Goal: Task Accomplishment & Management: Use online tool/utility

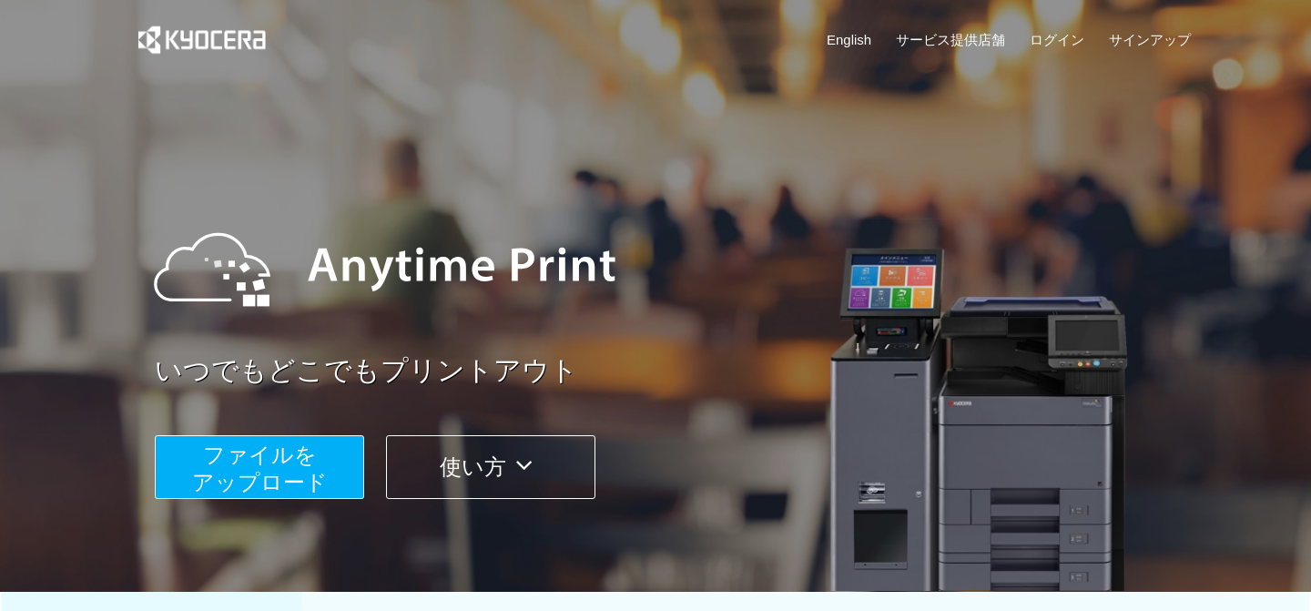
click at [296, 468] on button "ファイルを ​​アップロード" at bounding box center [259, 467] width 209 height 64
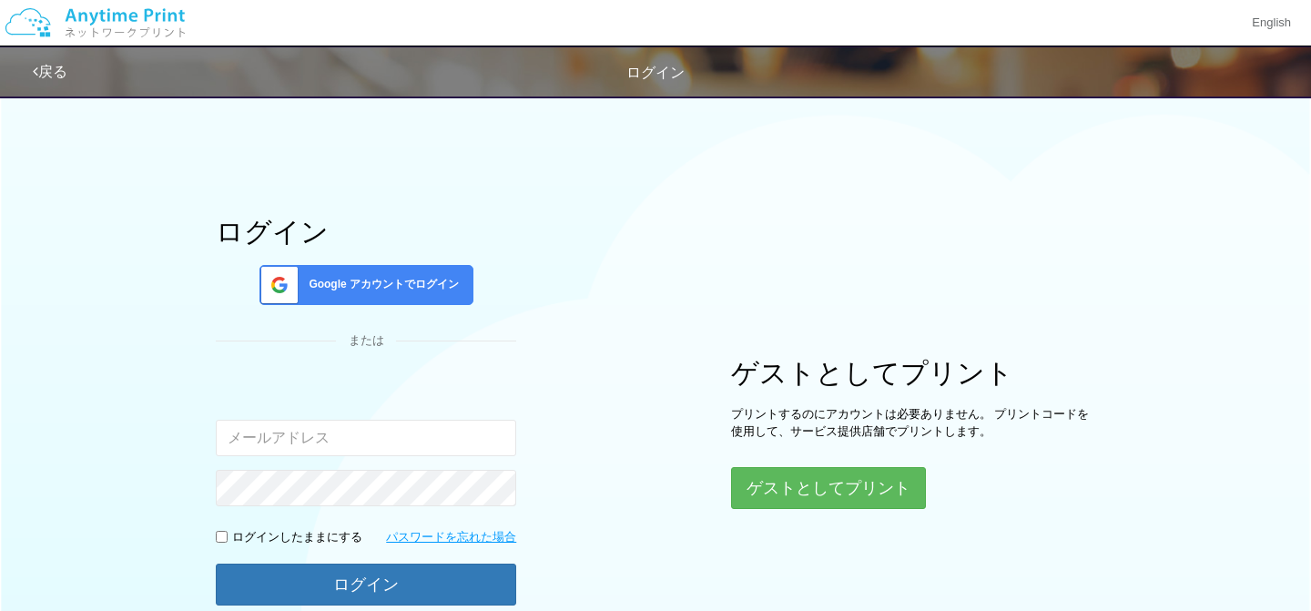
click at [411, 279] on span "Google アカウントでログイン" at bounding box center [379, 284] width 157 height 15
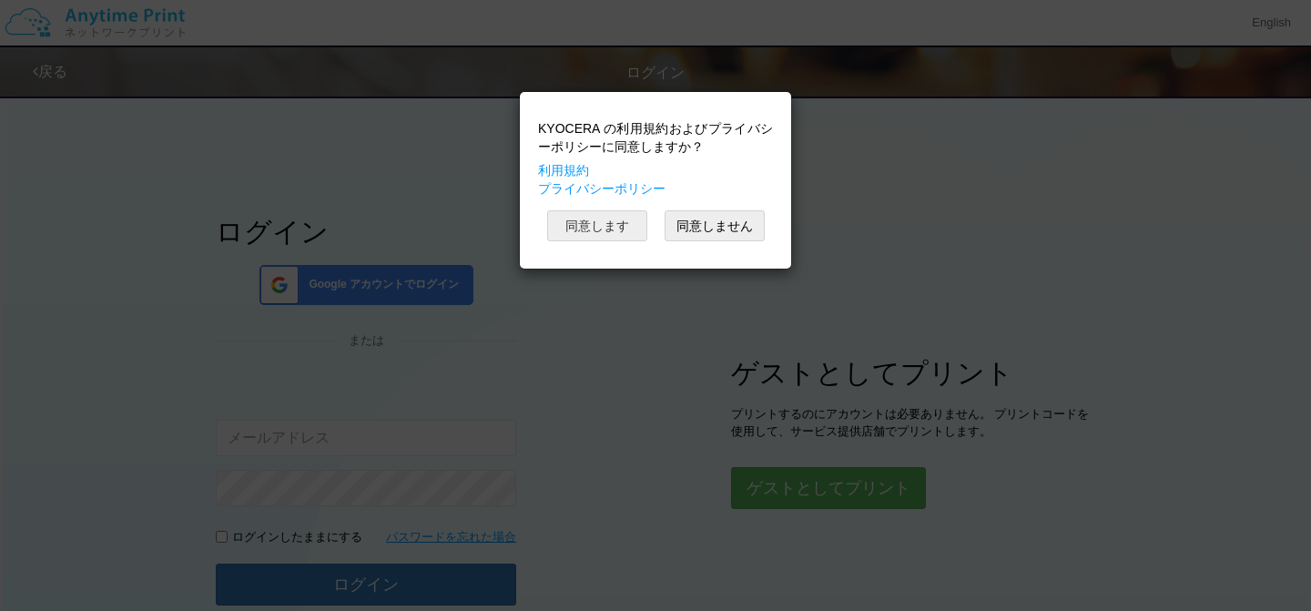
click at [578, 228] on button "同意します" at bounding box center [597, 225] width 100 height 31
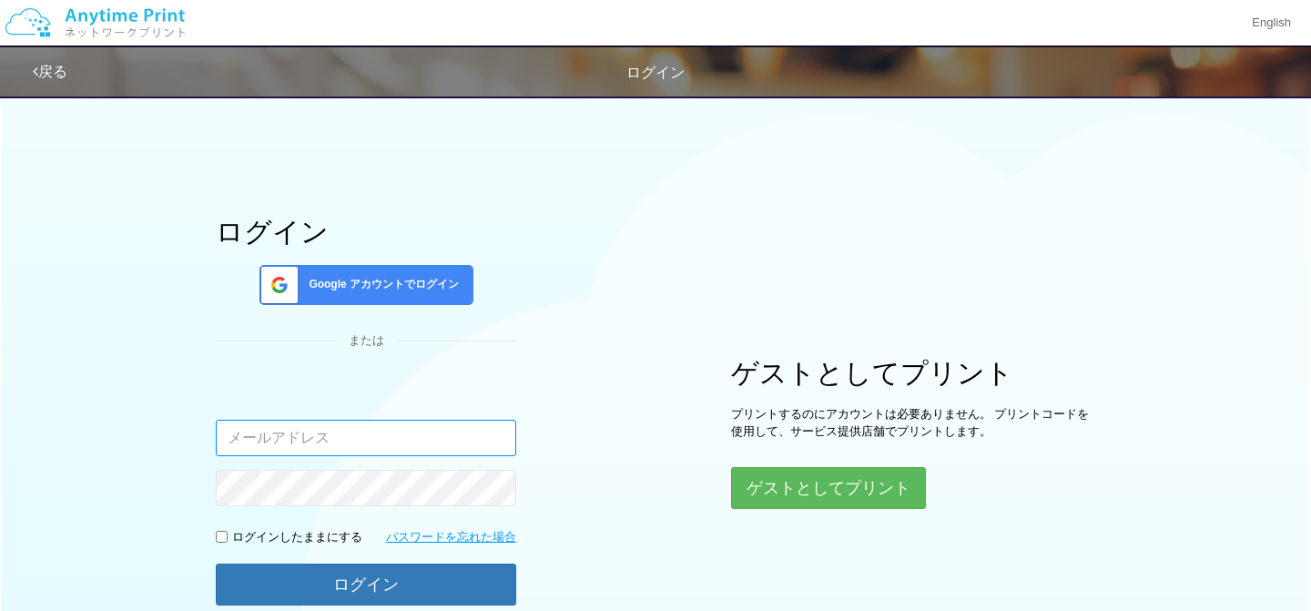
click at [423, 438] on input "email" at bounding box center [366, 438] width 300 height 36
type input "cbyiyi@gmail.com"
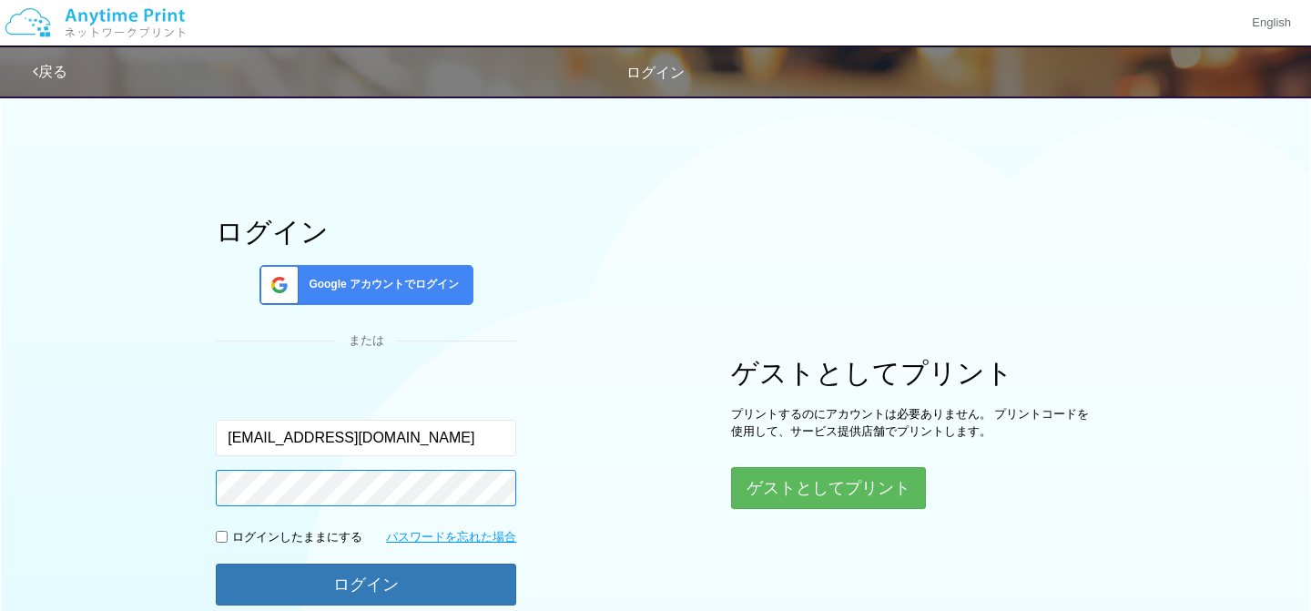
click at [216, 563] on button "ログイン" at bounding box center [366, 584] width 300 height 42
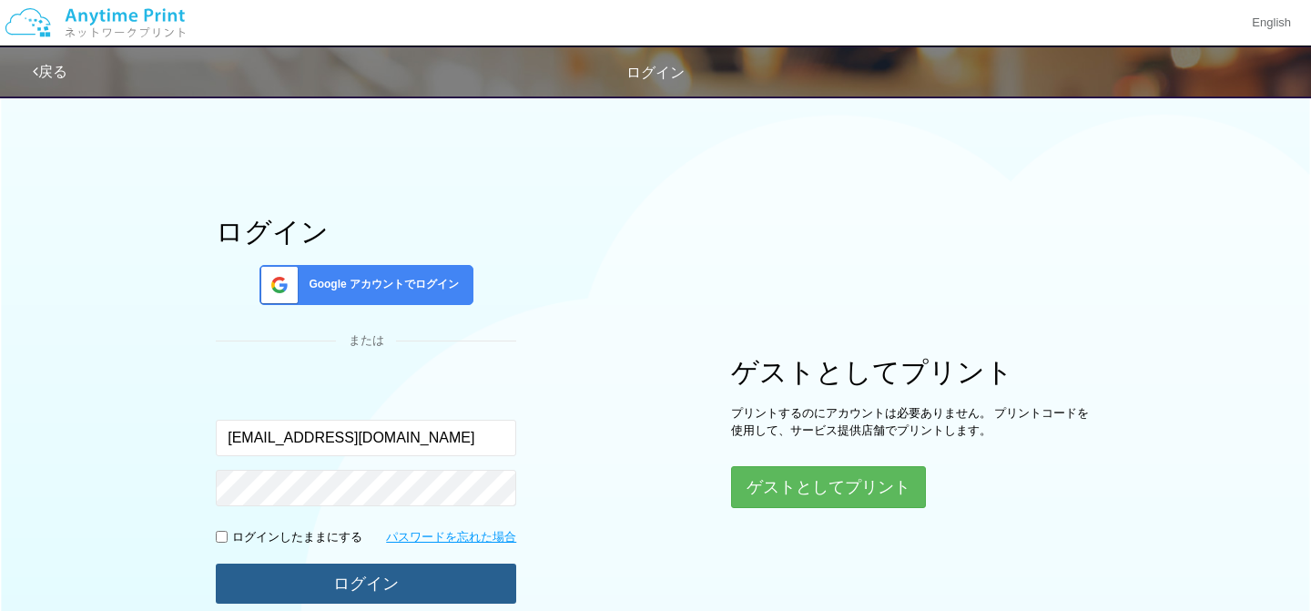
click at [390, 591] on button "ログイン" at bounding box center [366, 583] width 300 height 40
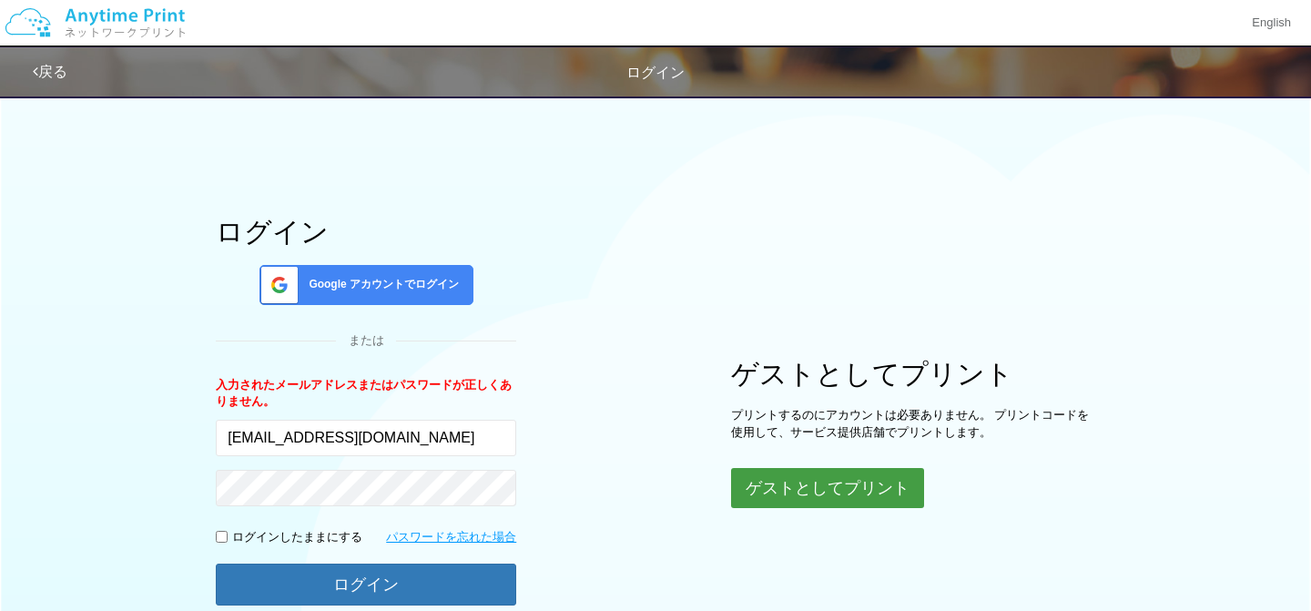
click at [760, 495] on button "ゲストとしてプリント" at bounding box center [827, 488] width 193 height 40
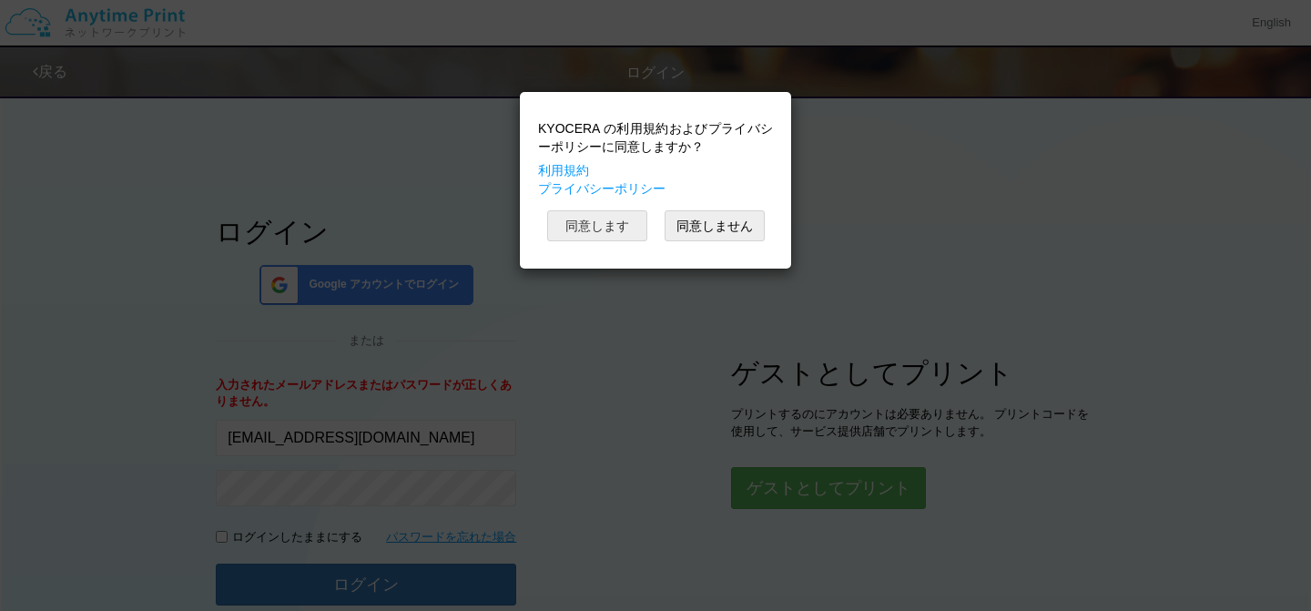
click at [609, 227] on button "同意します" at bounding box center [597, 225] width 100 height 31
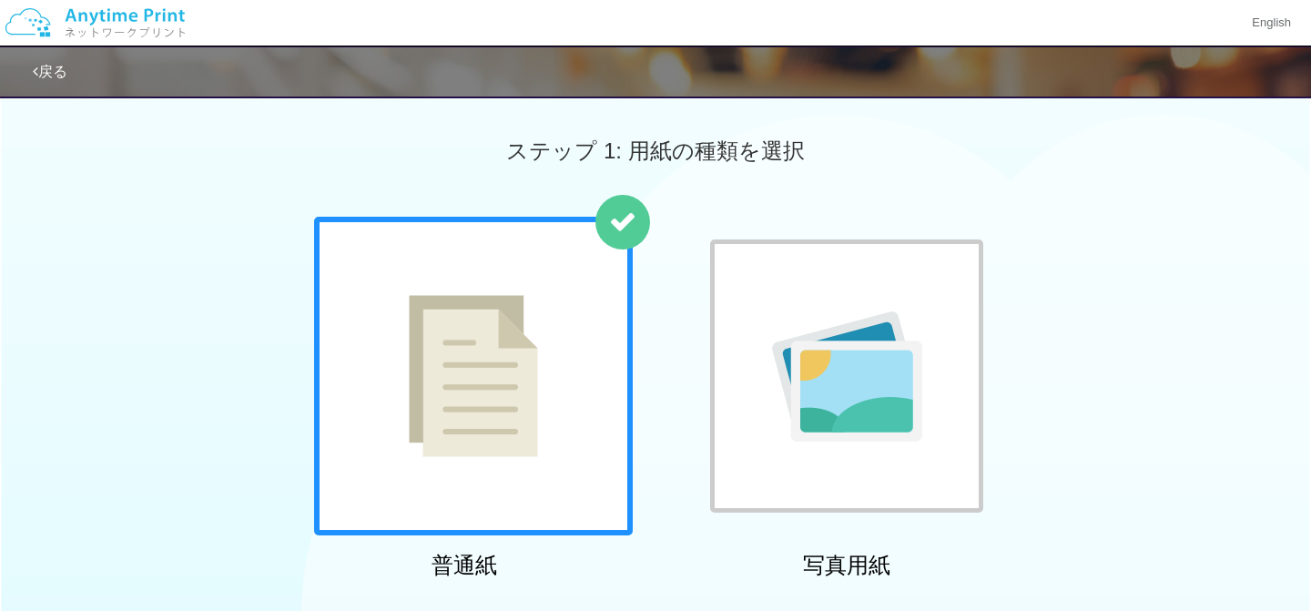
click at [480, 455] on img at bounding box center [473, 376] width 129 height 162
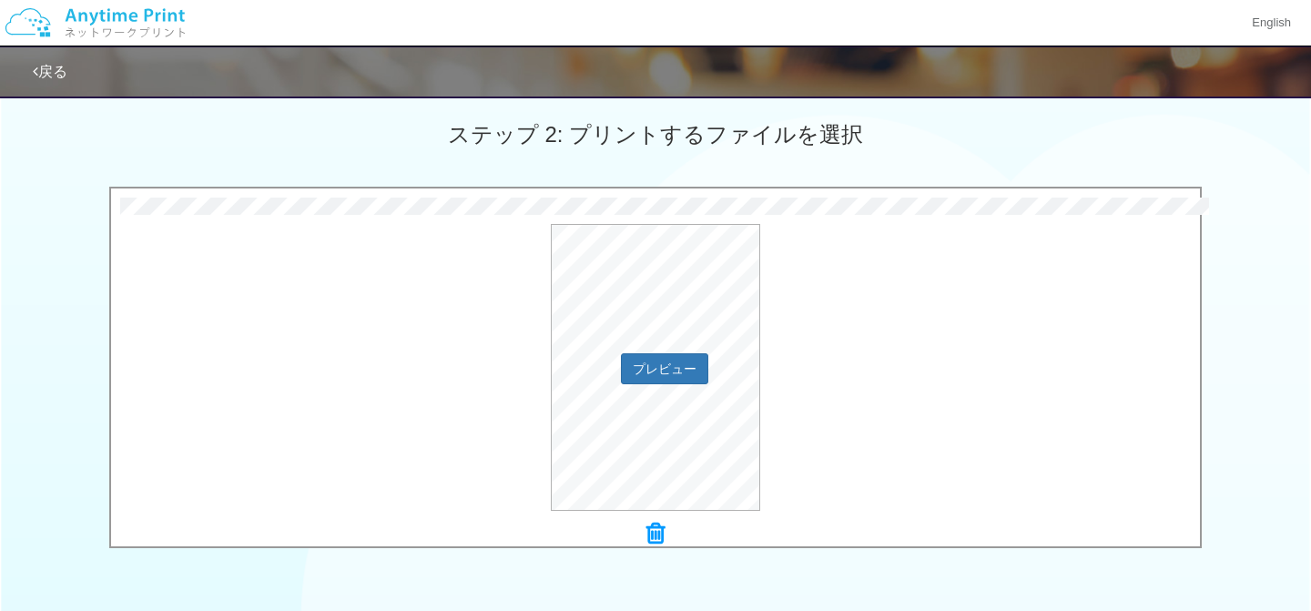
scroll to position [457, 0]
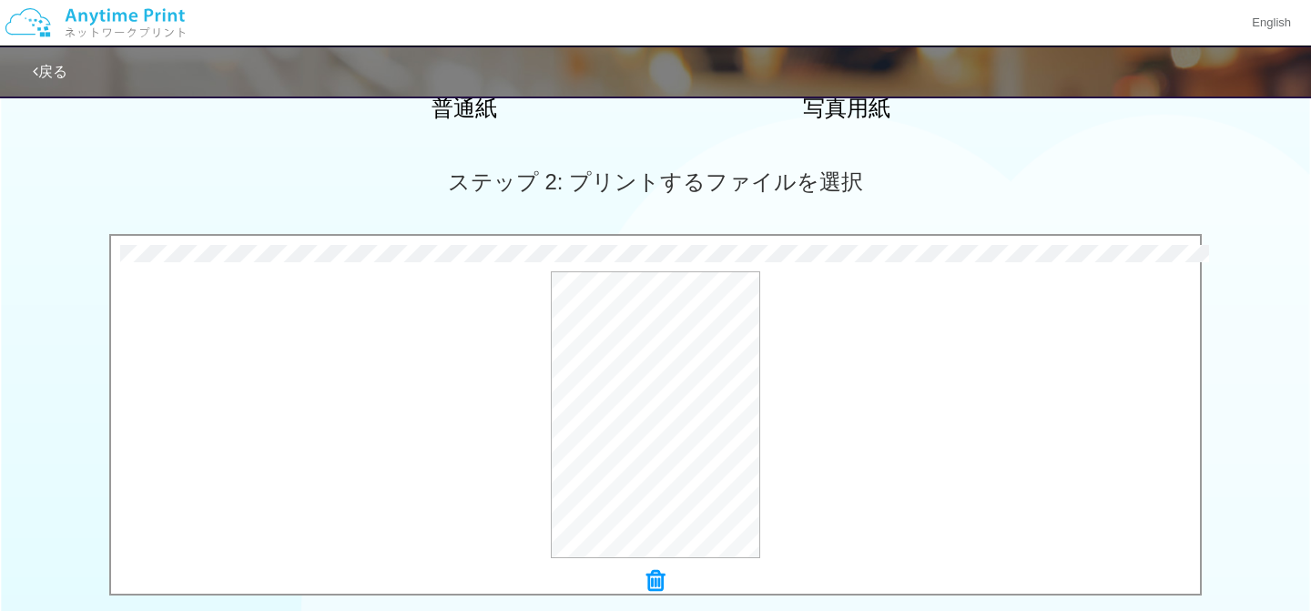
click at [653, 577] on icon at bounding box center [655, 581] width 18 height 24
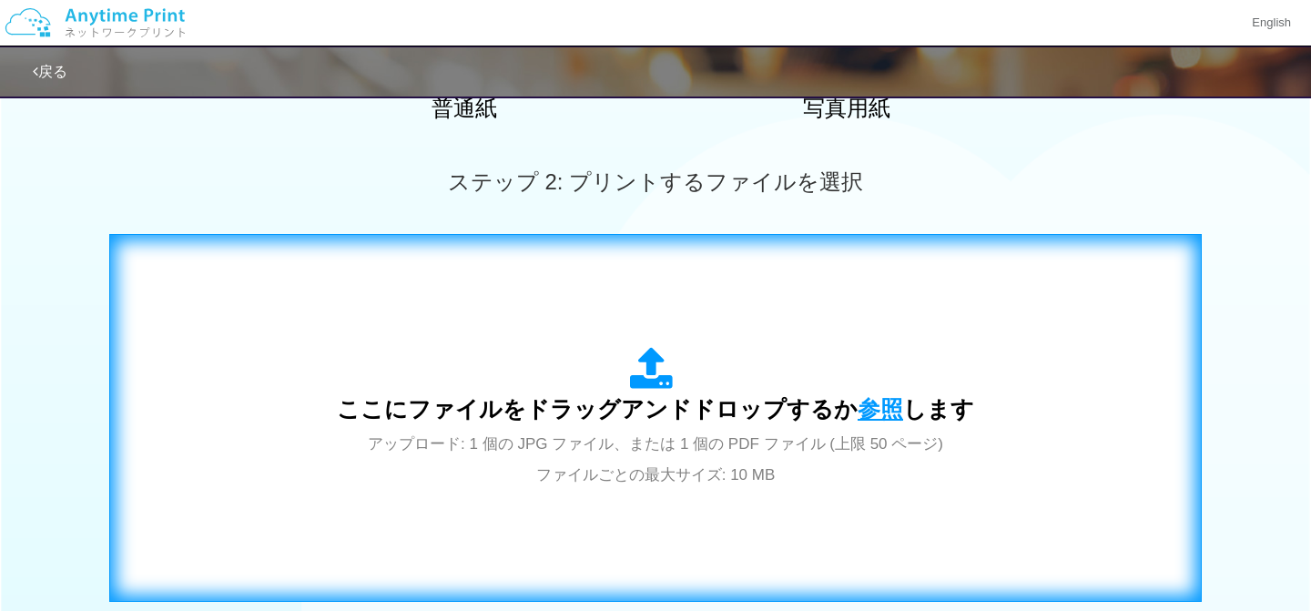
click at [866, 409] on span "参照" at bounding box center [880, 408] width 46 height 25
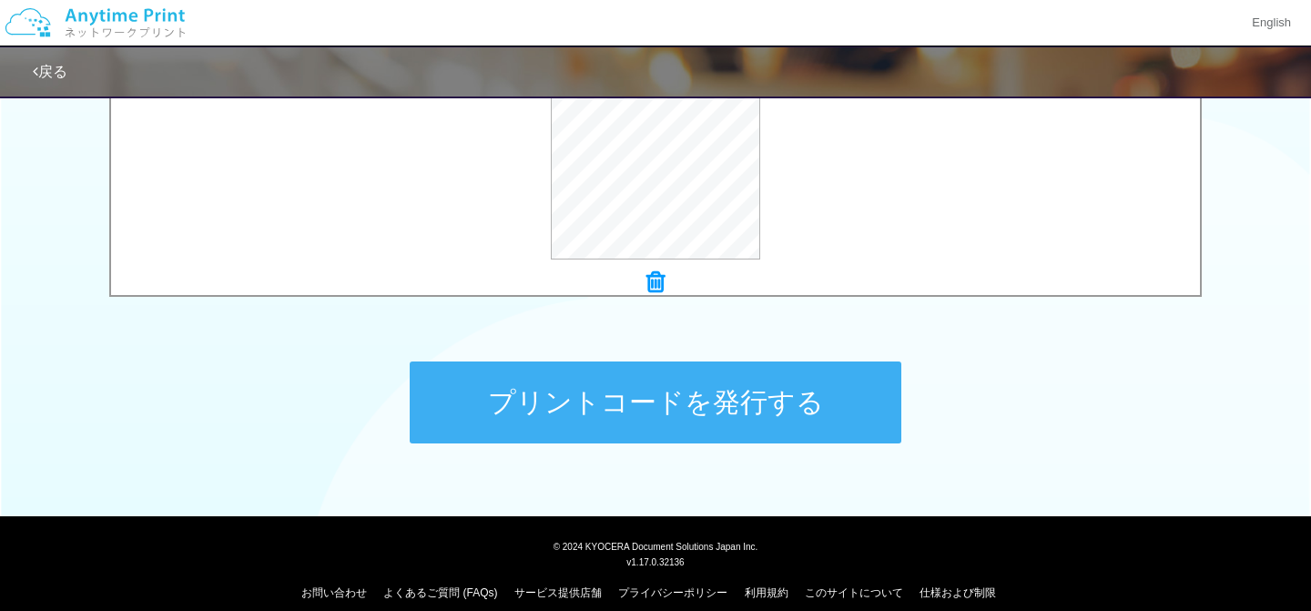
scroll to position [774, 0]
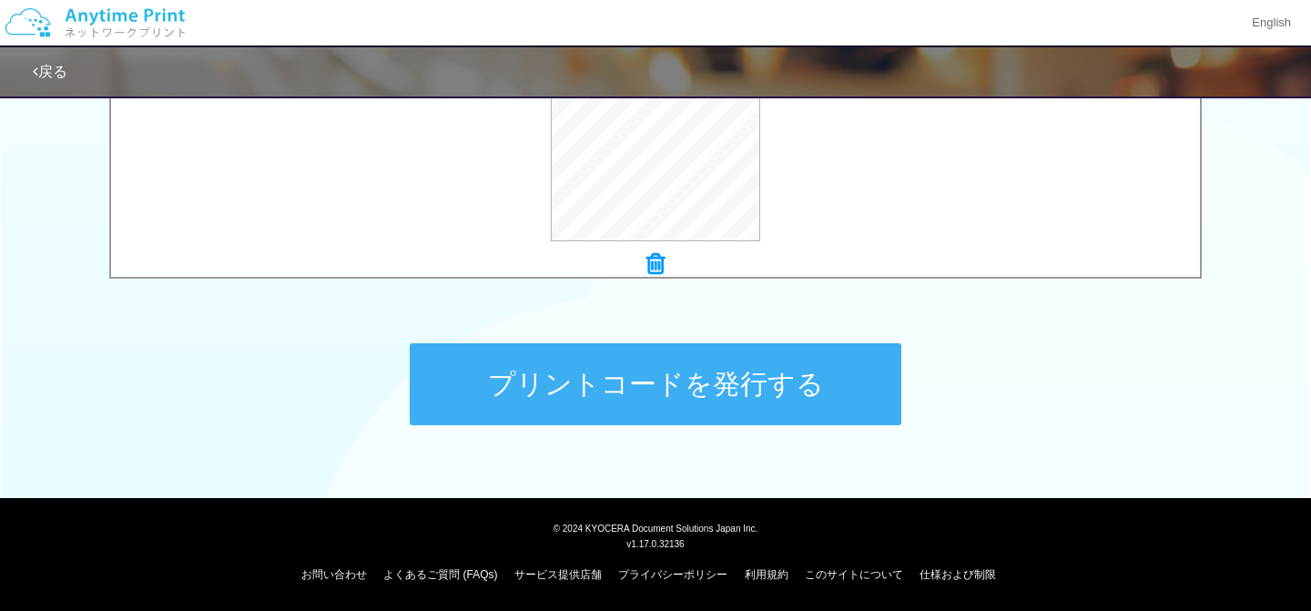
click at [820, 387] on button "プリントコードを発行する" at bounding box center [656, 384] width 492 height 82
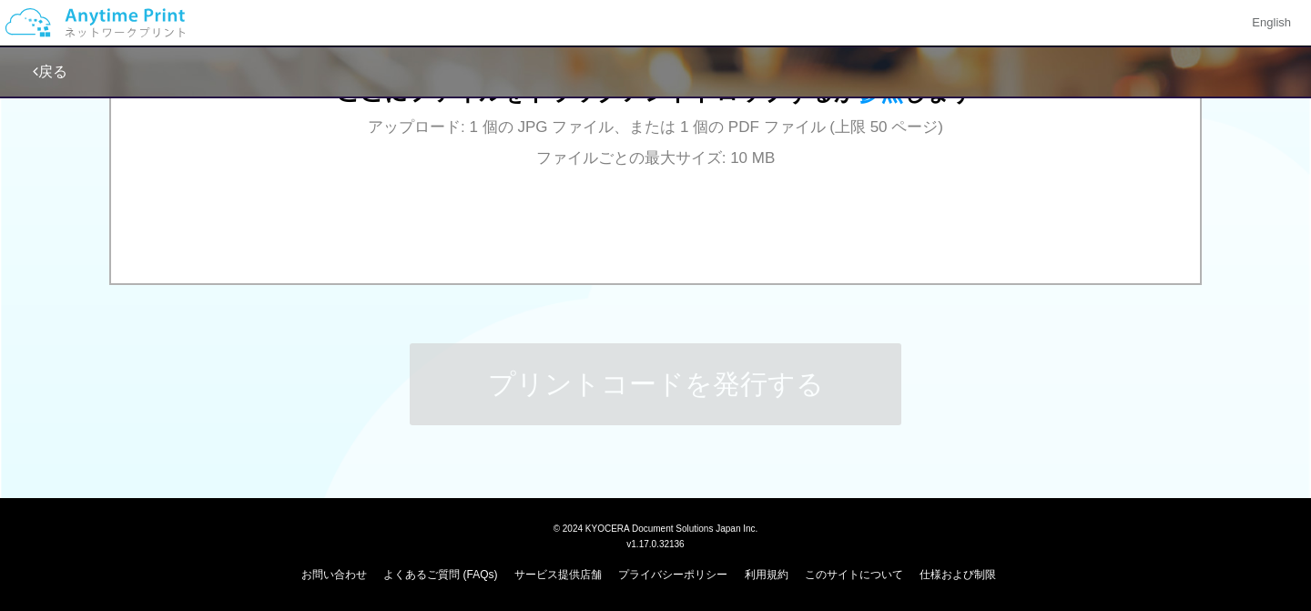
scroll to position [0, 0]
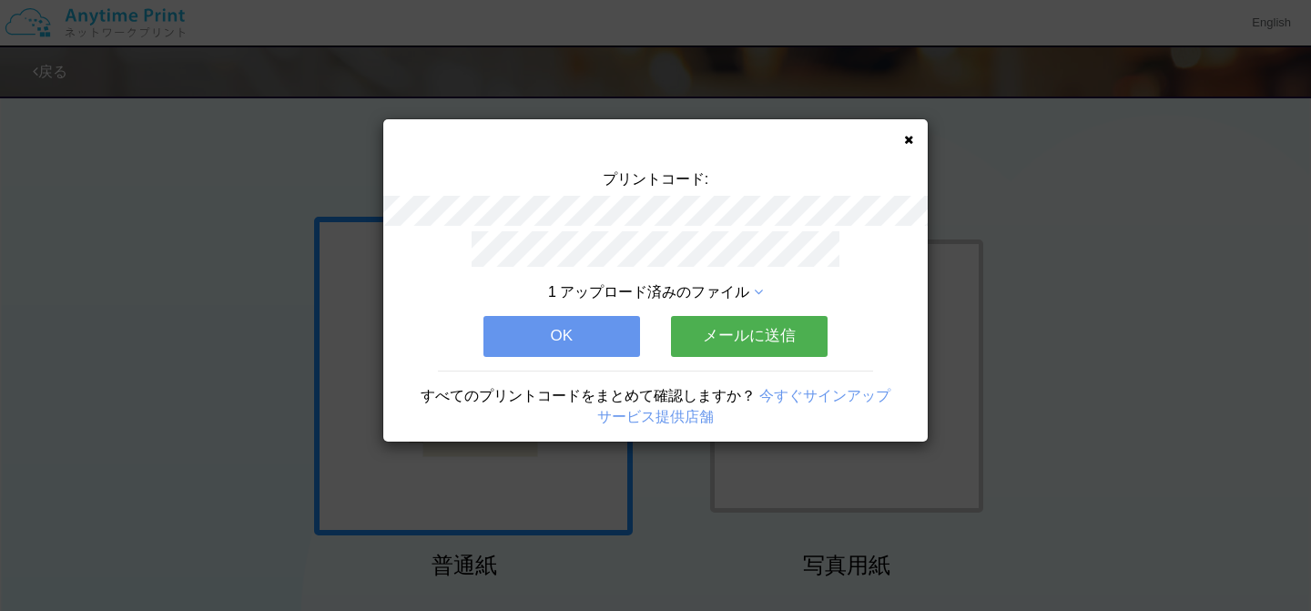
click at [595, 347] on button "OK" at bounding box center [561, 336] width 157 height 40
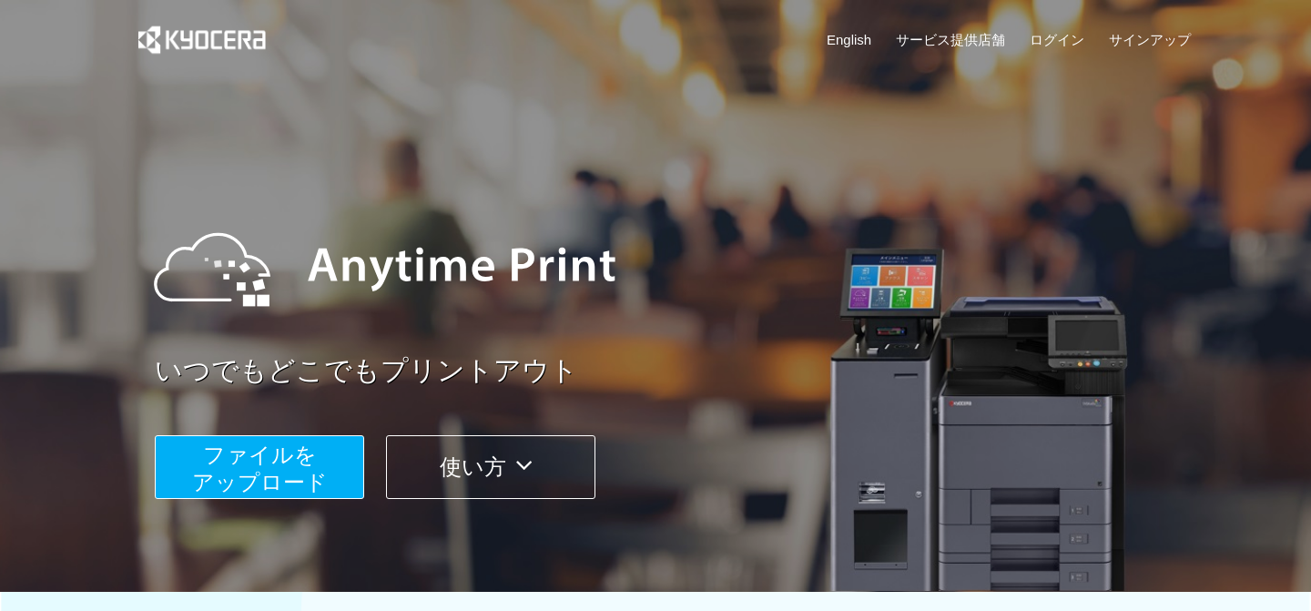
click at [473, 469] on button "使い方" at bounding box center [490, 467] width 209 height 64
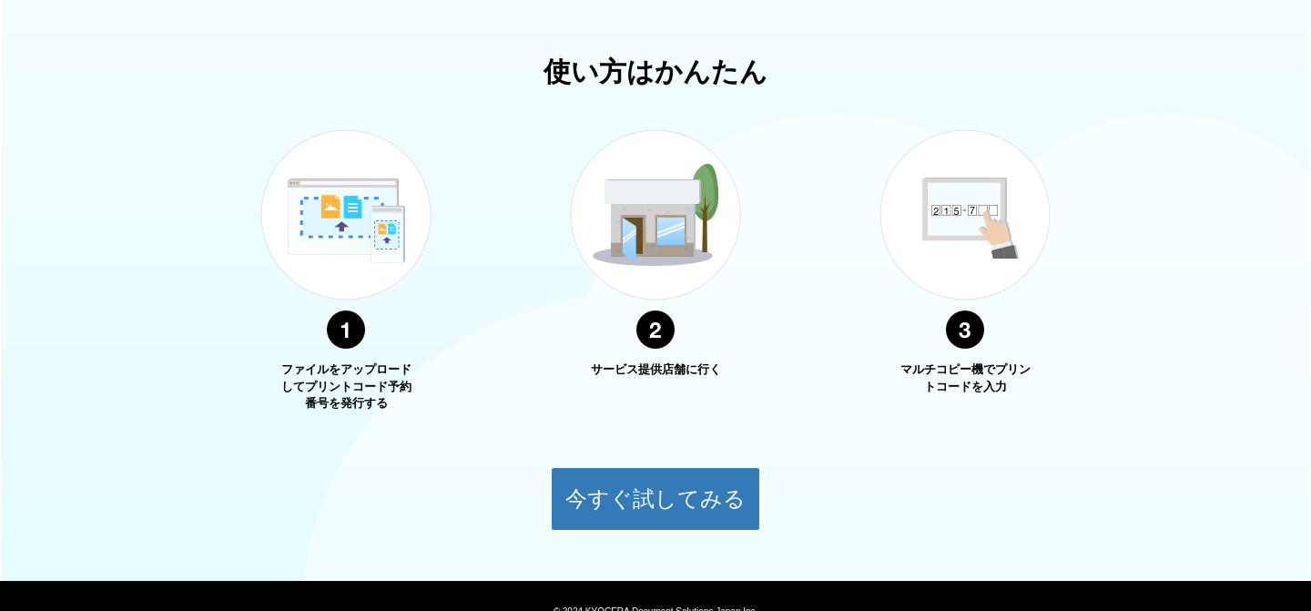
scroll to position [655, 0]
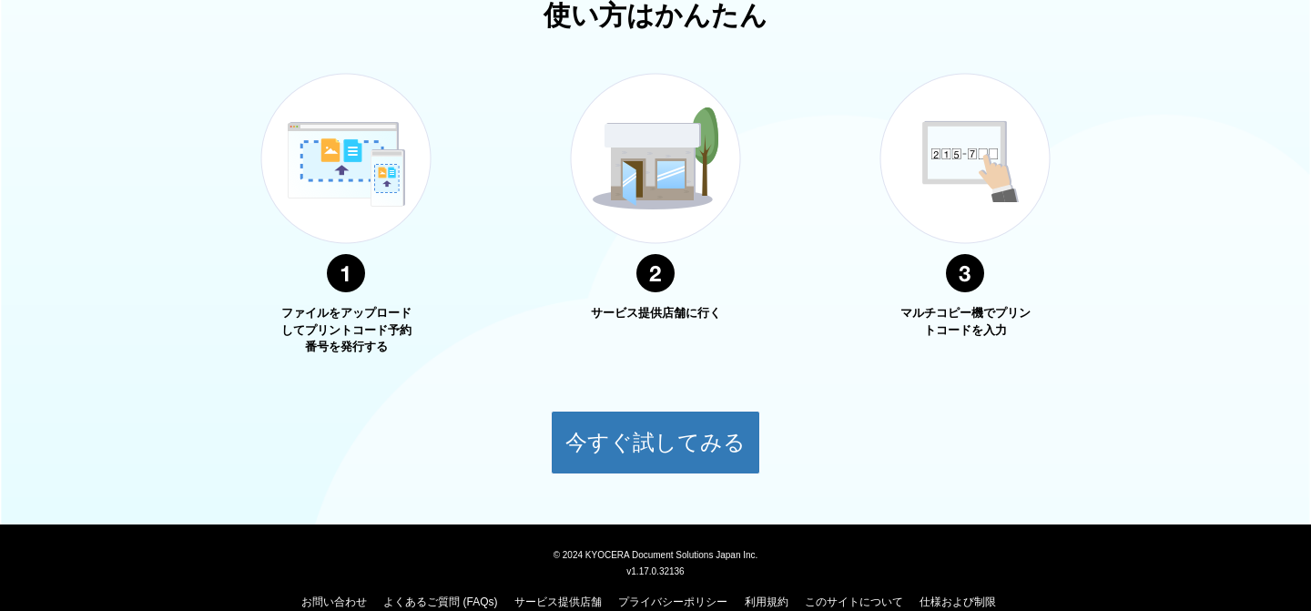
click at [972, 161] on img at bounding box center [965, 183] width 228 height 288
